Goal: Information Seeking & Learning: Check status

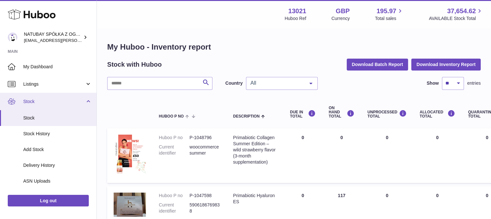
click at [72, 102] on span "Stock" at bounding box center [54, 102] width 62 height 6
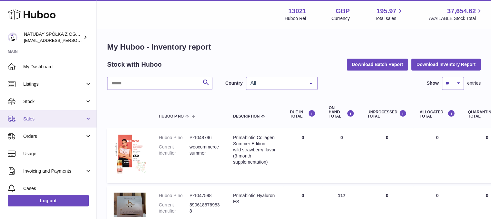
click at [67, 118] on span "Sales" at bounding box center [54, 119] width 62 height 6
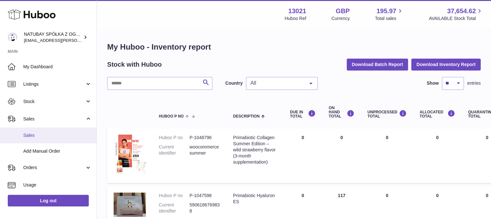
click at [65, 132] on link "Sales" at bounding box center [48, 136] width 96 height 16
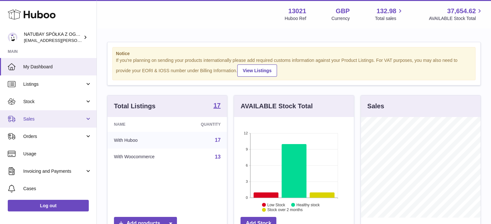
drag, startPoint x: 42, startPoint y: 115, endPoint x: 42, endPoint y: 127, distance: 11.6
click at [42, 115] on link "Sales" at bounding box center [48, 118] width 96 height 17
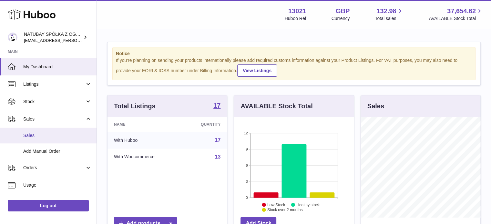
click at [43, 132] on link "Sales" at bounding box center [48, 136] width 96 height 16
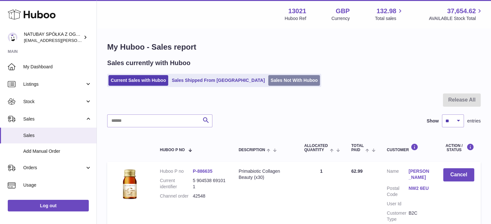
click at [276, 75] on link "Sales Not With Huboo" at bounding box center [294, 80] width 52 height 11
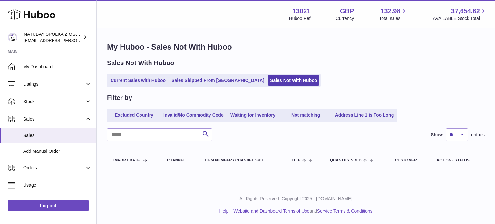
drag, startPoint x: 141, startPoint y: 80, endPoint x: 133, endPoint y: 58, distance: 23.3
click at [141, 80] on link "Current Sales with Huboo" at bounding box center [138, 80] width 60 height 11
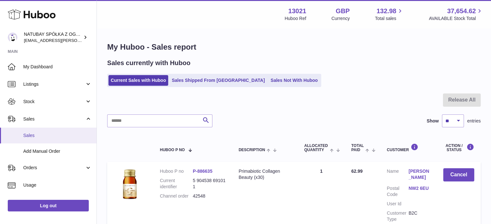
click at [34, 136] on span "Sales" at bounding box center [57, 136] width 68 height 6
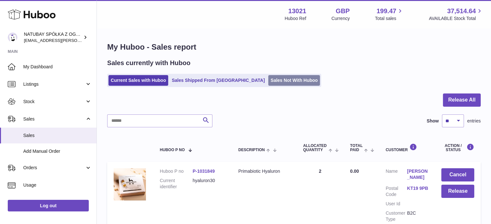
click at [268, 79] on link "Sales Not With Huboo" at bounding box center [294, 80] width 52 height 11
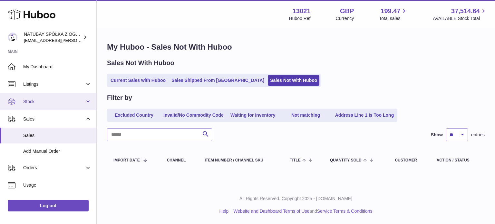
click at [75, 102] on span "Stock" at bounding box center [54, 102] width 62 height 6
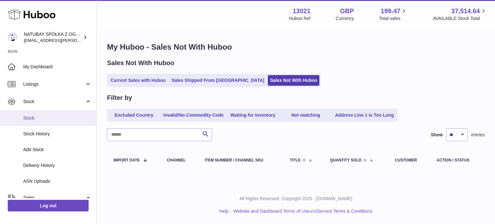
click at [67, 113] on link "Stock" at bounding box center [48, 118] width 96 height 16
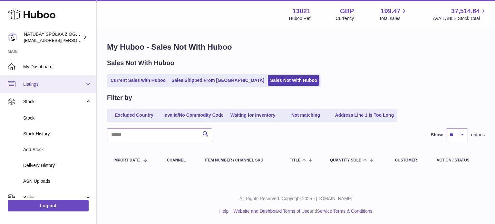
click at [55, 88] on link "Listings" at bounding box center [48, 83] width 96 height 17
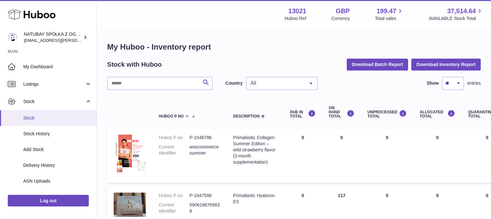
click at [55, 120] on span "Stock" at bounding box center [57, 118] width 68 height 6
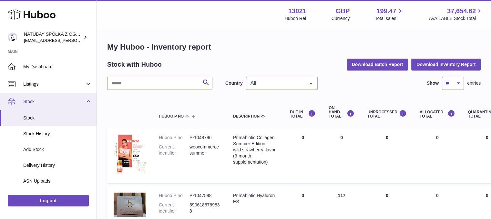
click at [50, 104] on span "Stock" at bounding box center [54, 102] width 62 height 6
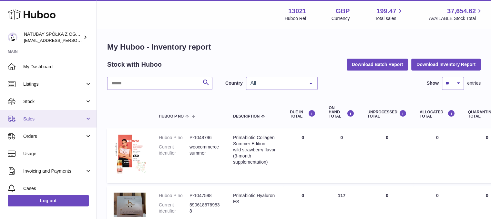
click at [45, 118] on span "Sales" at bounding box center [54, 119] width 62 height 6
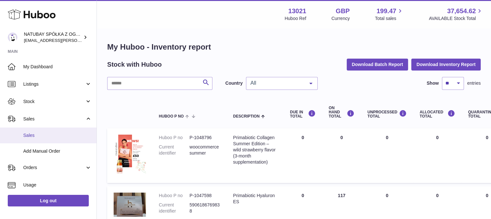
click at [43, 128] on link "Sales" at bounding box center [48, 136] width 96 height 16
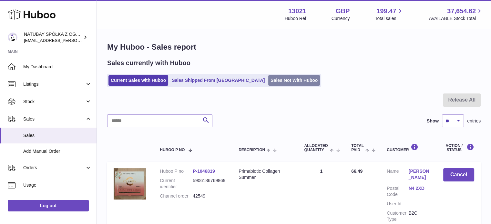
click at [268, 83] on link "Sales Not With Huboo" at bounding box center [294, 80] width 52 height 11
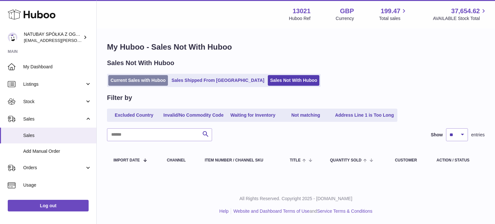
click at [138, 78] on link "Current Sales with Huboo" at bounding box center [138, 80] width 60 height 11
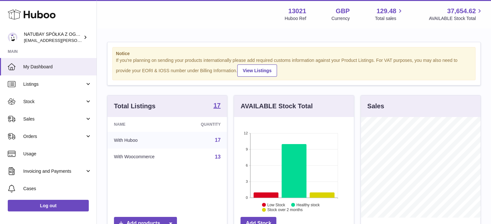
scroll to position [101, 120]
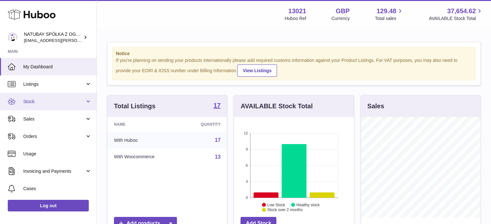
click at [46, 103] on span "Stock" at bounding box center [54, 102] width 62 height 6
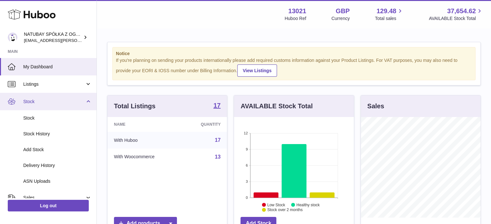
click at [39, 101] on span "Stock" at bounding box center [54, 102] width 62 height 6
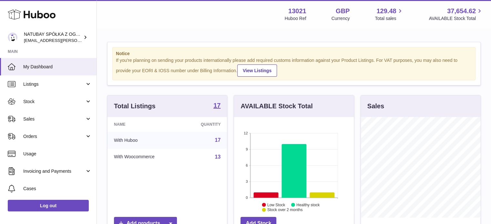
click at [42, 121] on span "Sales" at bounding box center [54, 119] width 62 height 6
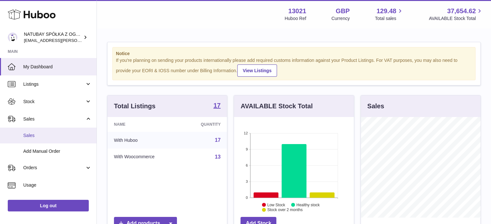
click at [43, 130] on link "Sales" at bounding box center [48, 136] width 96 height 16
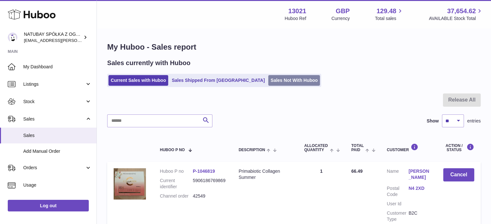
drag, startPoint x: 256, startPoint y: 87, endPoint x: 255, endPoint y: 81, distance: 6.6
click at [256, 87] on div "My Huboo - Sales report Sales currently with Huboo Current Sales with Huboo Sal…" at bounding box center [294, 175] width 394 height 293
click at [268, 81] on link "Sales Not With Huboo" at bounding box center [294, 80] width 52 height 11
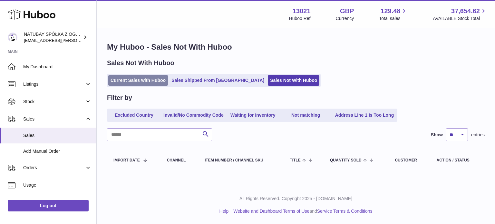
click at [161, 80] on link "Current Sales with Huboo" at bounding box center [138, 80] width 60 height 11
